Goal: Navigation & Orientation: Find specific page/section

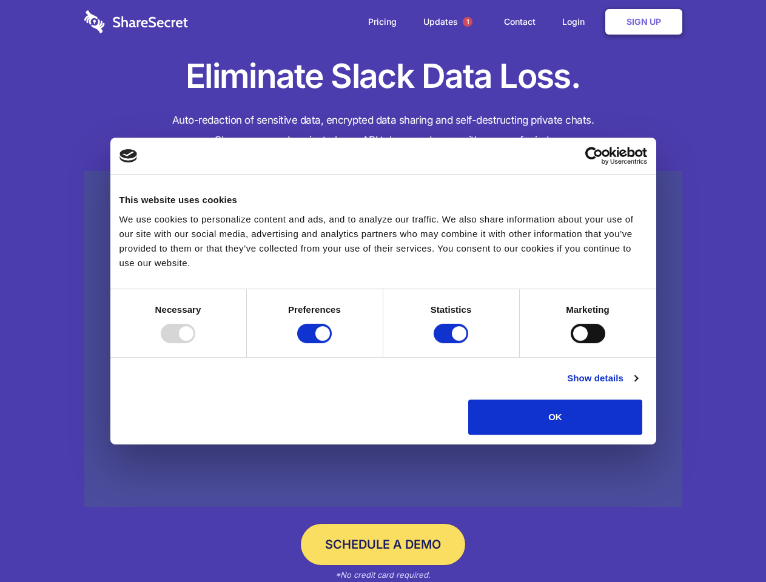
click at [195, 343] on div at bounding box center [178, 333] width 35 height 19
click at [332, 343] on input "Preferences" at bounding box center [314, 333] width 35 height 19
checkbox input "false"
click at [452, 343] on input "Statistics" at bounding box center [450, 333] width 35 height 19
checkbox input "false"
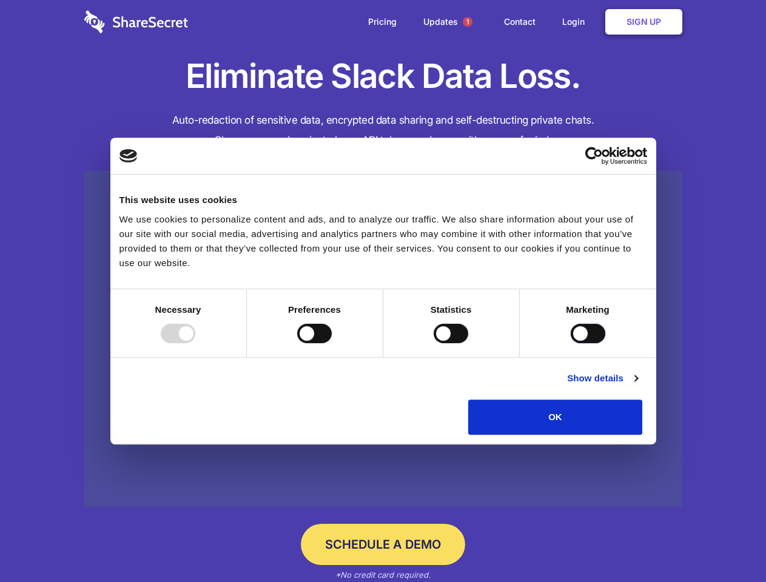
click at [570, 343] on input "Marketing" at bounding box center [587, 333] width 35 height 19
checkbox input "true"
click at [637, 385] on link "Show details" at bounding box center [602, 378] width 70 height 15
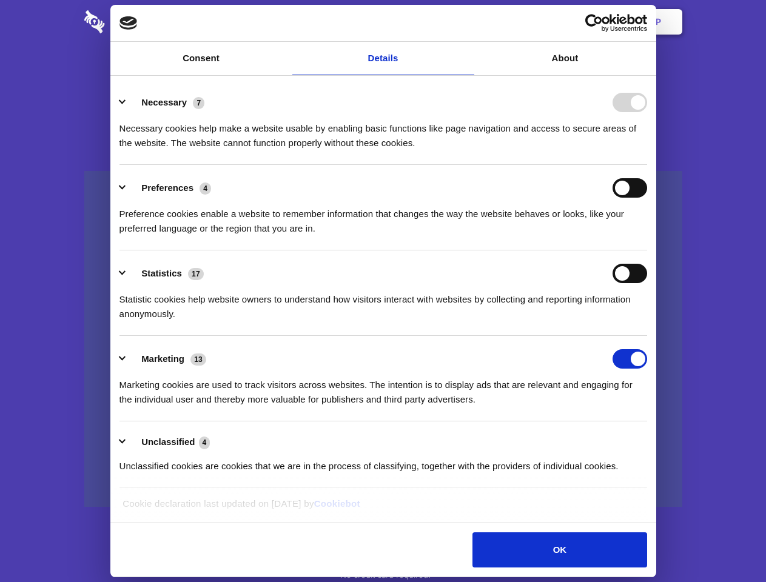
click at [647, 165] on li "Necessary 7 Necessary cookies help make a website usable by enabling basic func…" at bounding box center [382, 121] width 527 height 85
click at [467, 22] on span "1" at bounding box center [467, 22] width 10 height 10
